Goal: Find specific page/section: Find specific page/section

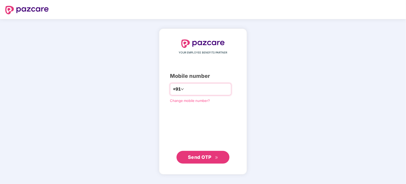
click at [227, 87] on input "number" at bounding box center [206, 89] width 43 height 8
type input "**********"
click at [218, 161] on button "Send OTP" at bounding box center [203, 157] width 53 height 13
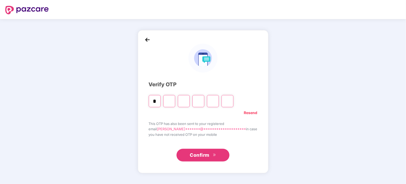
type input "*"
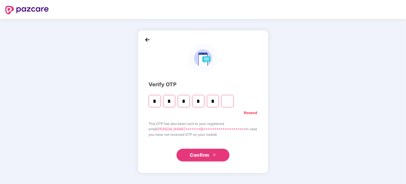
type input "*"
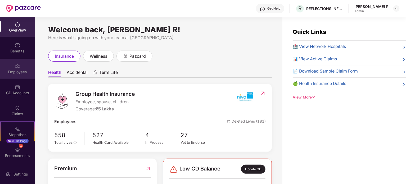
click at [24, 73] on div "Employees" at bounding box center [17, 71] width 35 height 5
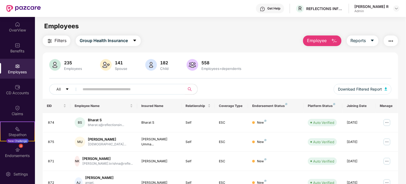
click at [118, 88] on input "text" at bounding box center [130, 89] width 95 height 8
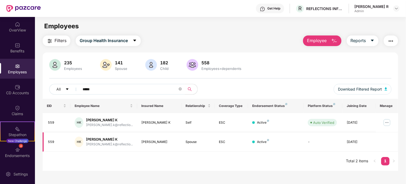
type input "*****"
click at [160, 143] on div "[PERSON_NAME]" at bounding box center [159, 142] width 36 height 5
click at [158, 134] on td "[PERSON_NAME]" at bounding box center [159, 141] width 45 height 19
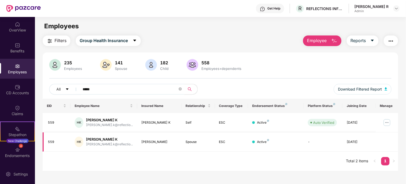
drag, startPoint x: 164, startPoint y: 143, endPoint x: 139, endPoint y: 140, distance: 25.6
click at [139, 140] on td "[PERSON_NAME]" at bounding box center [159, 141] width 45 height 19
copy div "[PERSON_NAME]"
